Goal: Information Seeking & Learning: Find specific fact

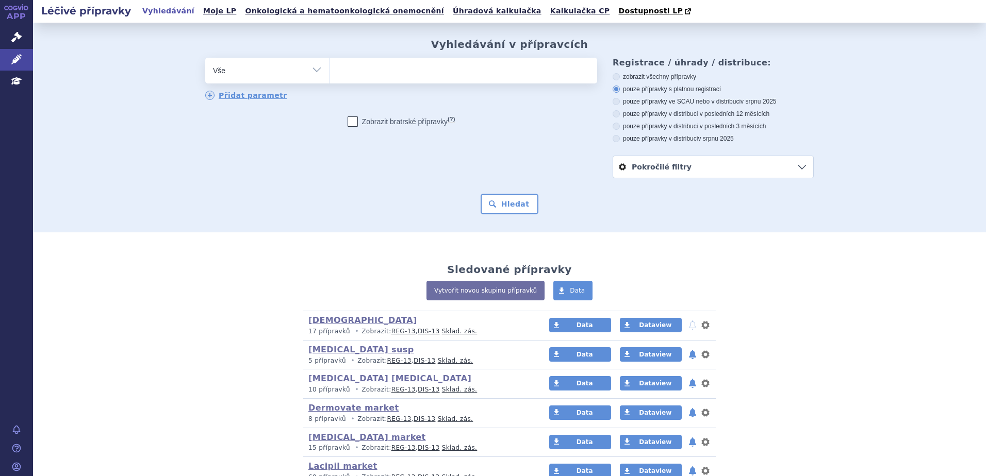
click at [358, 64] on ul at bounding box center [463, 69] width 268 height 22
click at [329, 64] on select at bounding box center [329, 70] width 1 height 26
type input "OM"
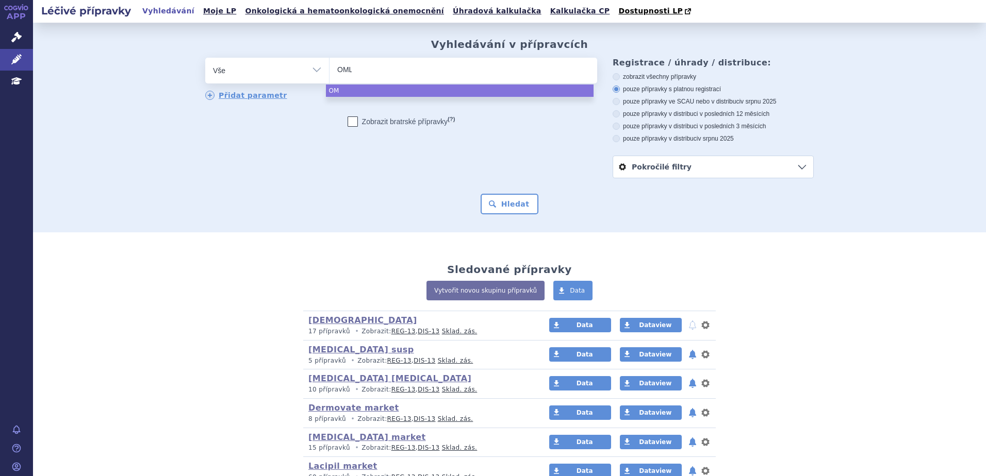
type input "OMLY"
type input "OMLYC"
type input "OMLYCL"
type input "OMLYCLO"
select select "OMLYCLO"
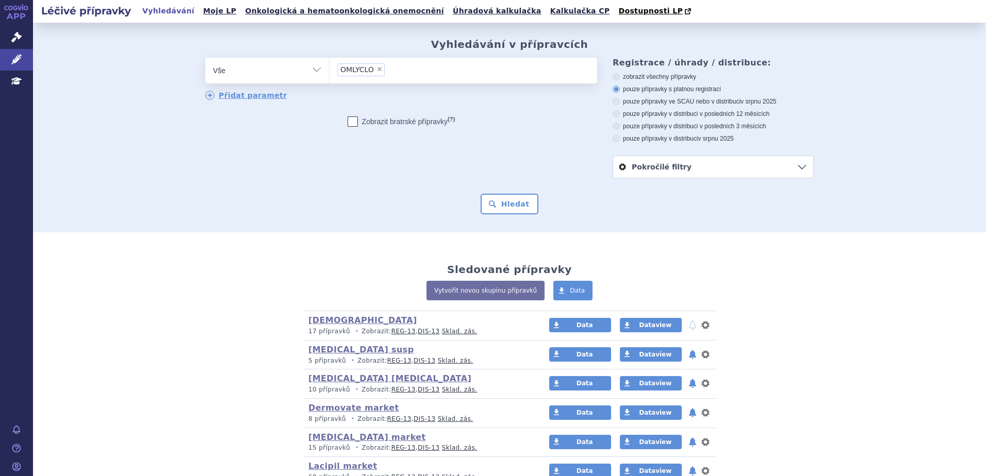
click at [500, 192] on form "odstranit Vše Přípravek/SUKL kód MAH VPOIS ATC/Aktivní látka OMLYCLO" at bounding box center [509, 136] width 608 height 157
click at [502, 212] on button "Hledat" at bounding box center [509, 204] width 58 height 21
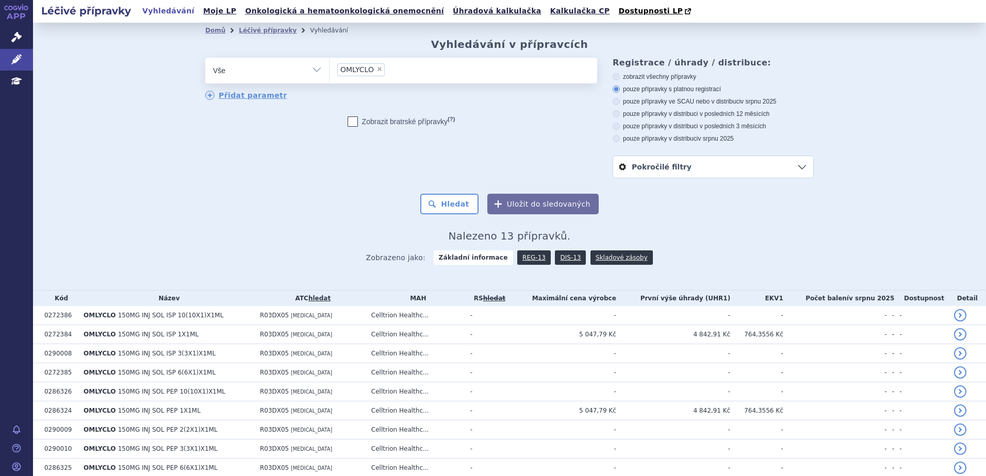
click at [680, 101] on label "pouze přípravky ve SCAU nebo v distribuci v srpnu 2025" at bounding box center [712, 101] width 201 height 8
click at [620, 101] on input "pouze přípravky ve SCAU nebo v distribuci v srpnu 2025" at bounding box center [616, 102] width 7 height 7
radio input "true"
click at [449, 206] on button "Hledat" at bounding box center [449, 204] width 58 height 21
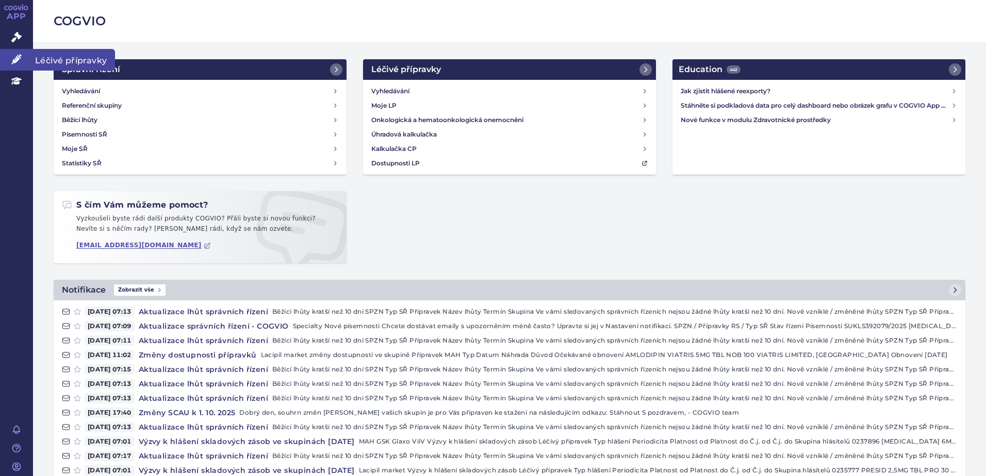
click at [10, 59] on link "Léčivé přípravky" at bounding box center [16, 60] width 33 height 22
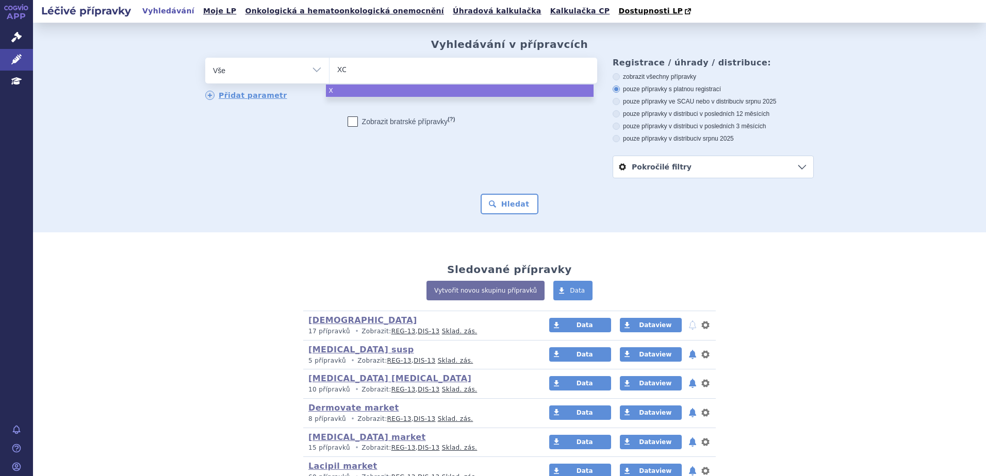
type input "XOL"
type input "XOLAI"
type input "XOLAIR"
select select "[MEDICAL_DATA]"
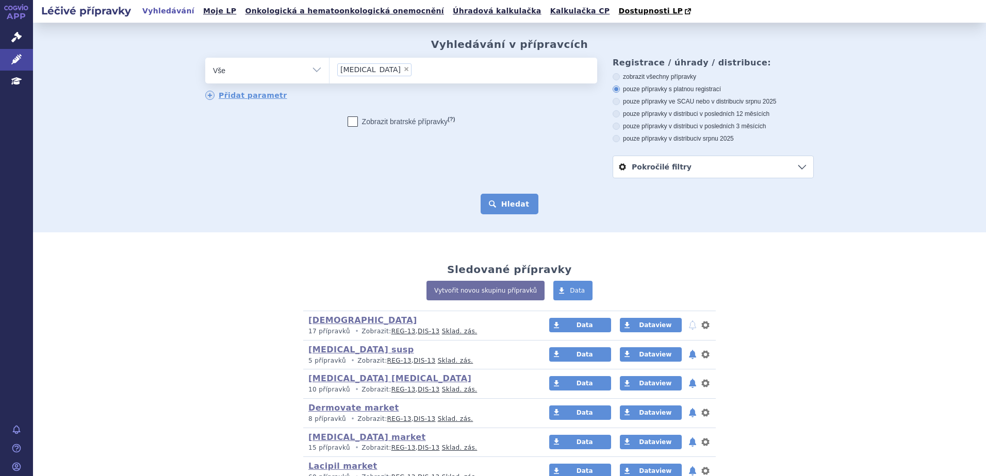
click at [527, 201] on button "Hledat" at bounding box center [509, 204] width 58 height 21
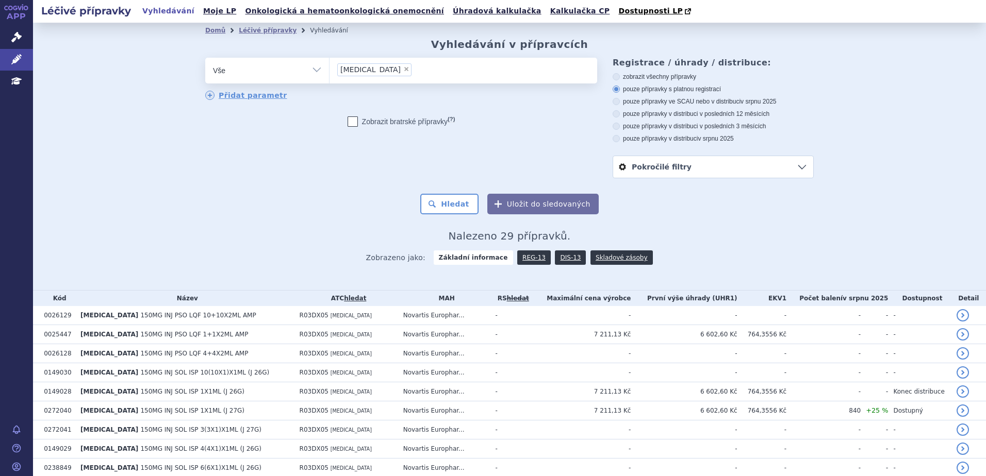
click at [675, 114] on label "pouze přípravky v distribuci v posledních 12 měsících" at bounding box center [712, 114] width 201 height 8
click at [620, 114] on input "pouze přípravky v distribuci v posledních 12 měsících" at bounding box center [616, 115] width 7 height 7
radio input "true"
click at [452, 207] on button "Hledat" at bounding box center [449, 204] width 58 height 21
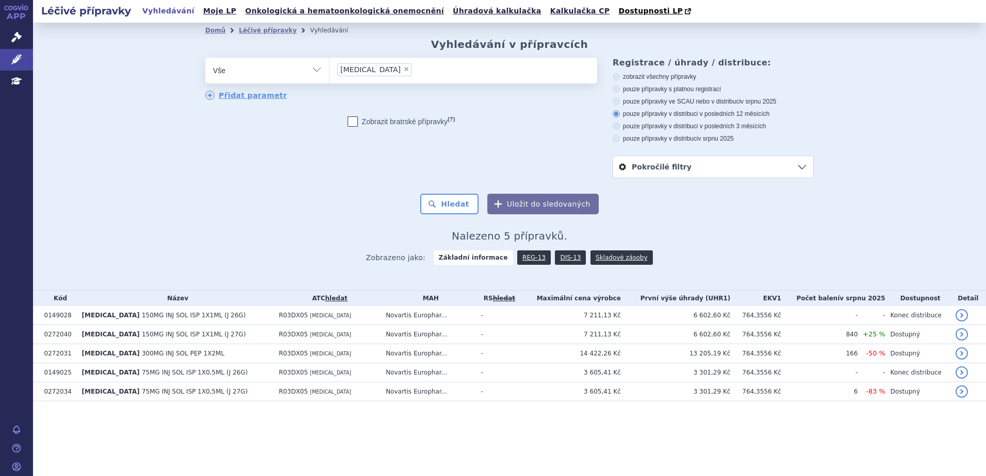
click at [235, 157] on div "odstranit Vše Přípravek/SUKL kód MAH VPOIS ATC/Aktivní látka" at bounding box center [509, 118] width 608 height 121
click at [403, 71] on span "×" at bounding box center [406, 69] width 6 height 6
click at [329, 71] on select "XOLAIR" at bounding box center [329, 70] width 1 height 26
select select
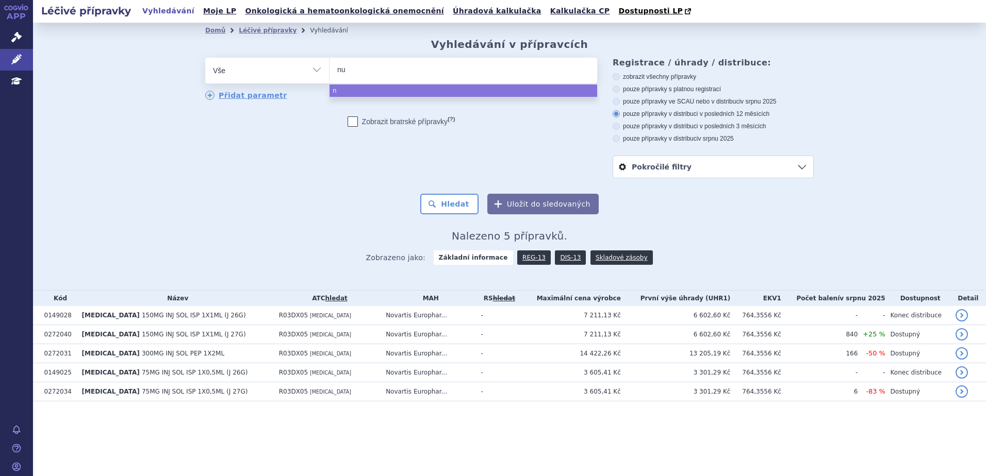
type input "nuc"
type input "[MEDICAL_DATA]"
select select "[MEDICAL_DATA]"
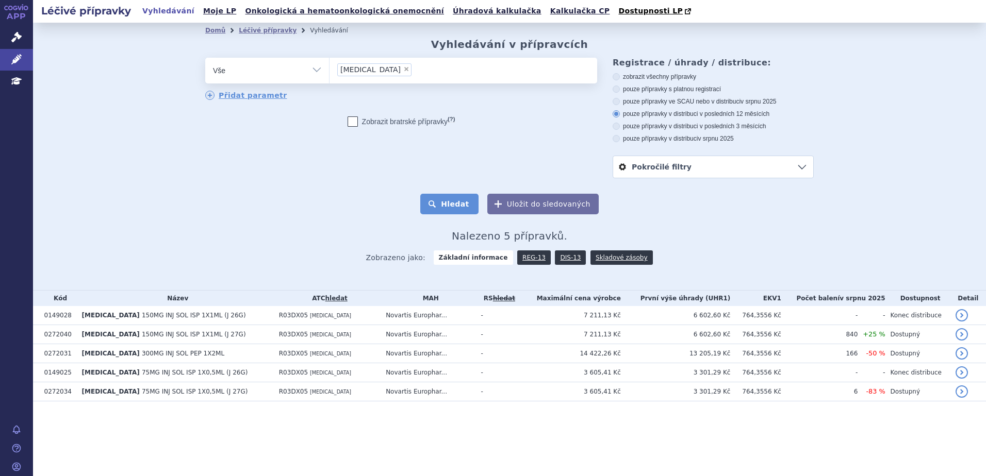
click at [437, 201] on button "Hledat" at bounding box center [449, 204] width 58 height 21
